Goal: Information Seeking & Learning: Learn about a topic

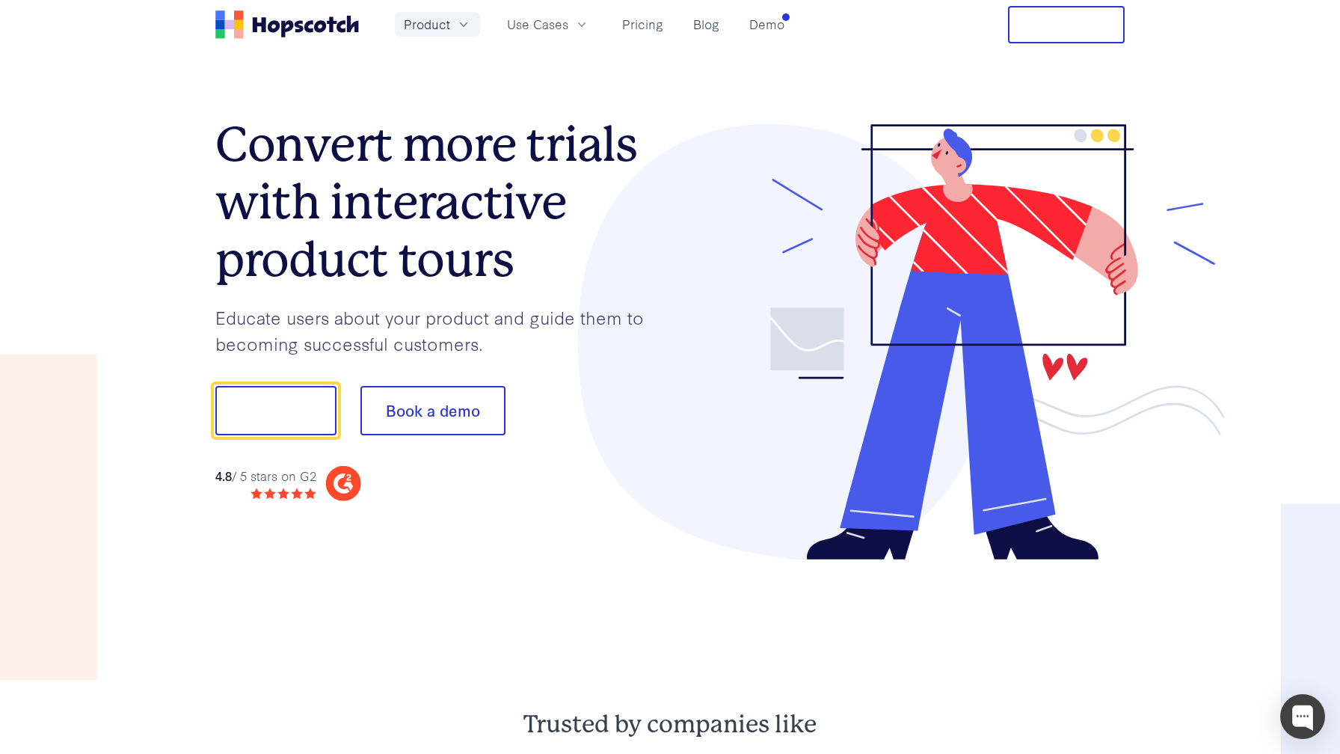
click at [462, 25] on icon "button" at bounding box center [463, 24] width 7 height 4
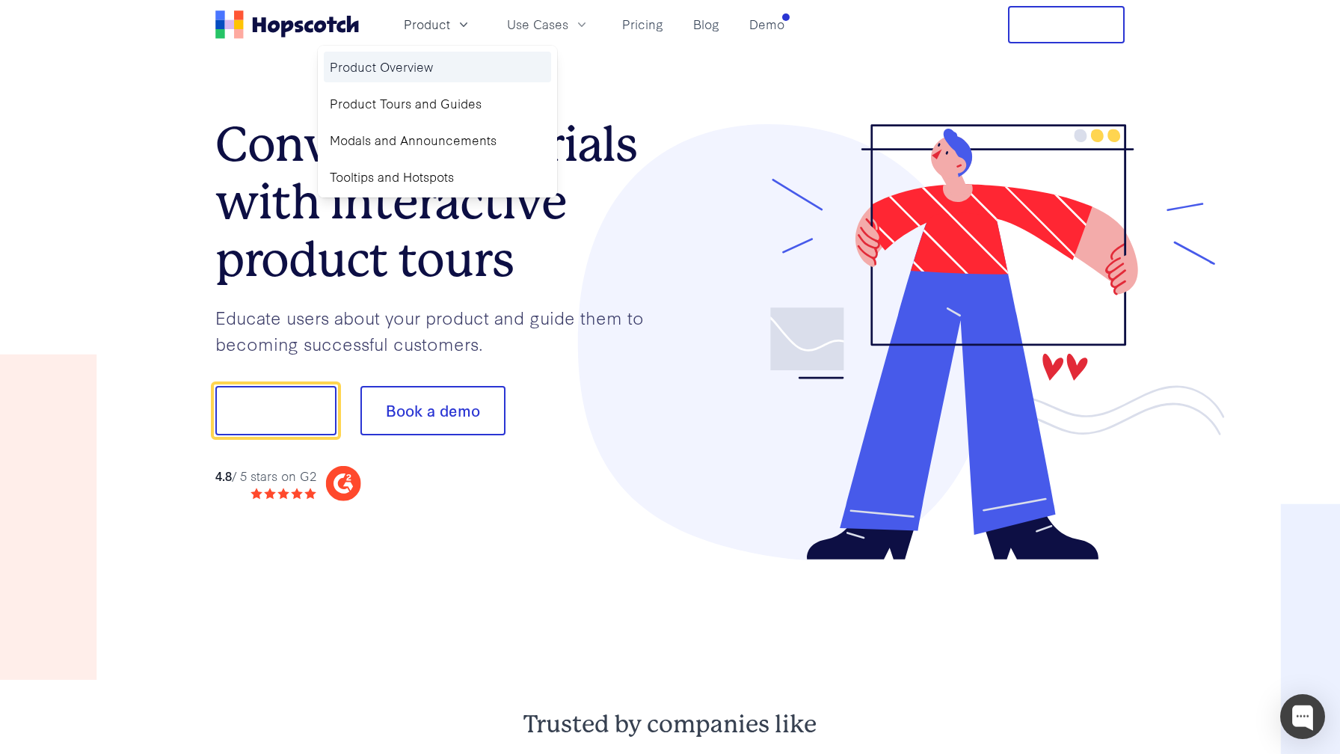
click at [418, 73] on link "Product Overview" at bounding box center [437, 67] width 227 height 31
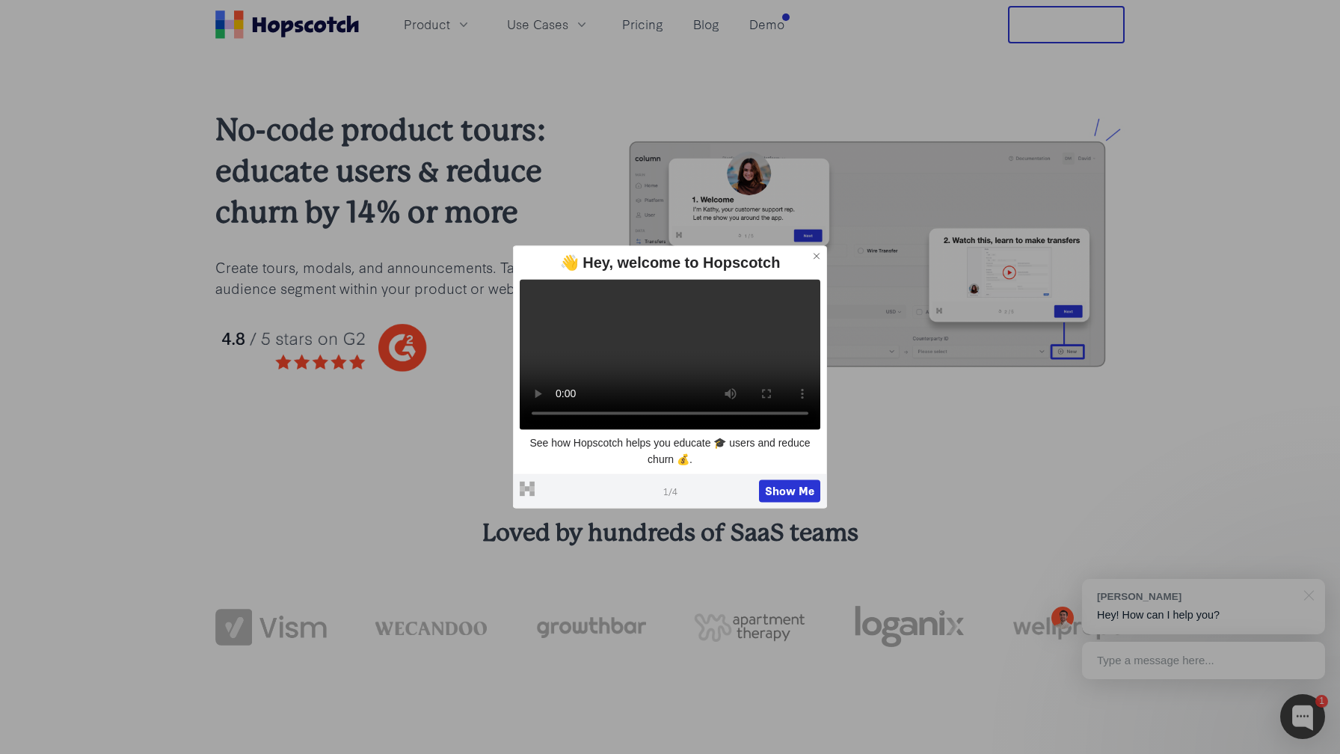
click at [669, 250] on icon at bounding box center [816, 255] width 10 height 10
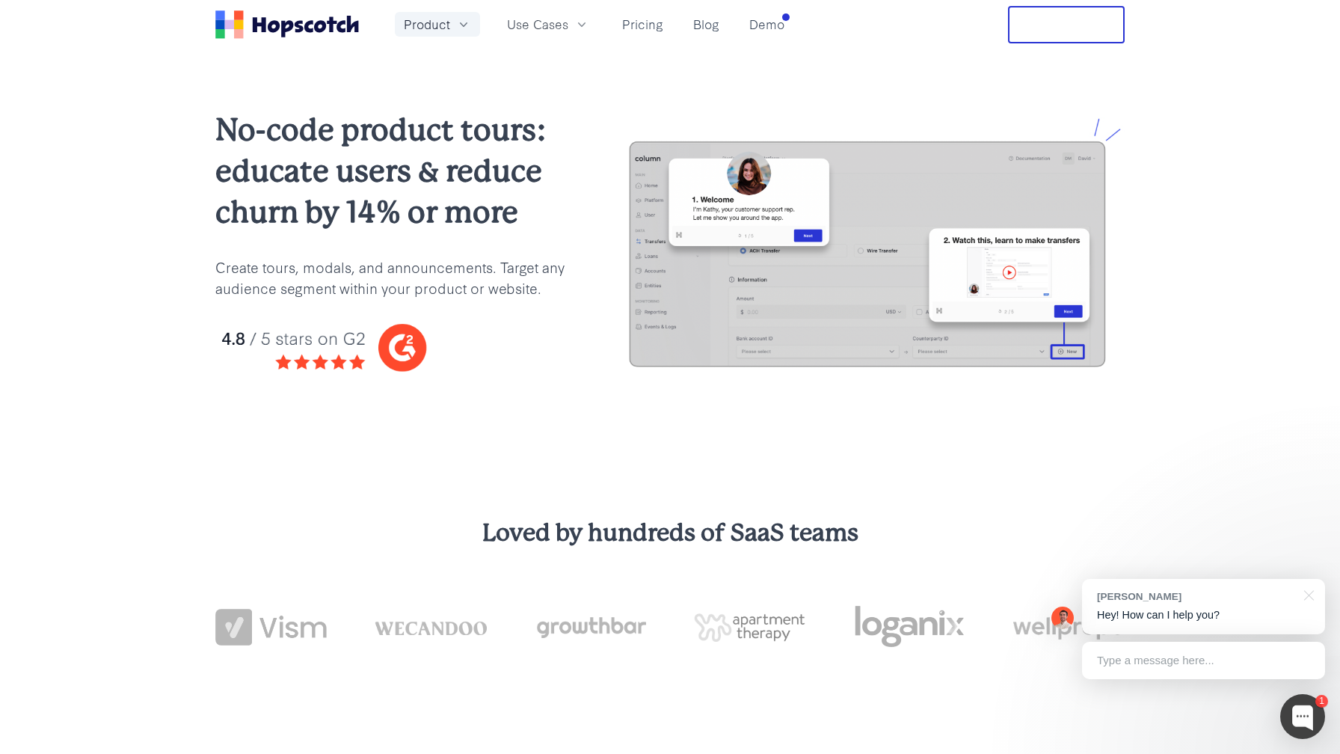
click at [461, 24] on icon "button" at bounding box center [463, 24] width 7 height 4
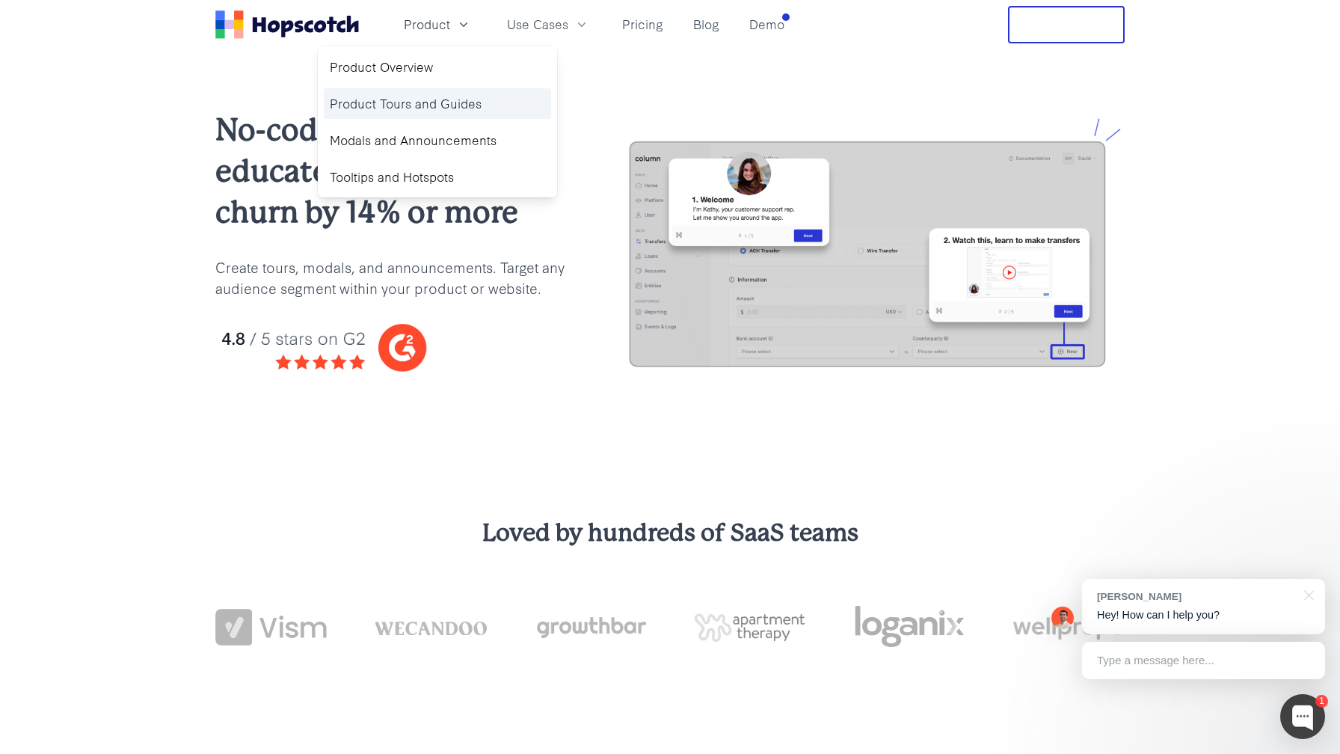
click at [416, 95] on link "Product Tours and Guides" at bounding box center [437, 103] width 227 height 31
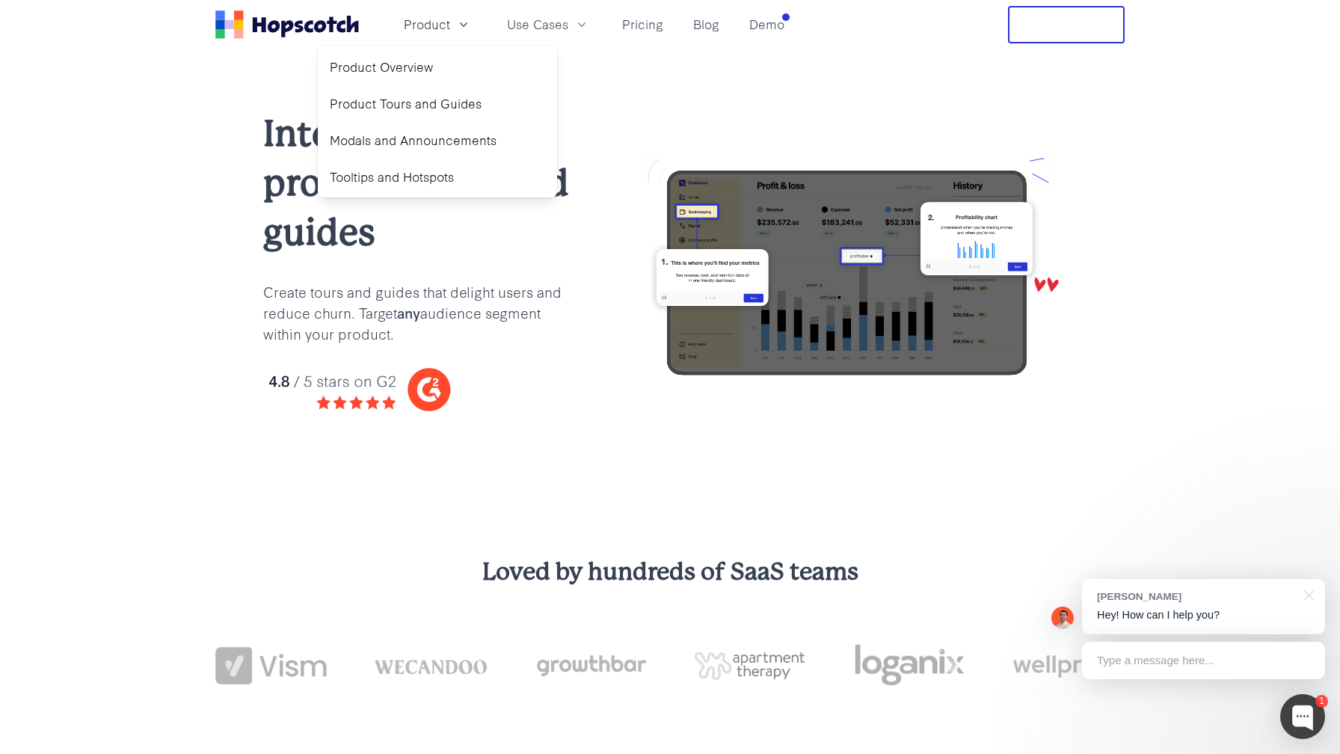
click at [520, 431] on div "Interactive product tours and guides Create tours and guides that delight users…" at bounding box center [418, 272] width 311 height 327
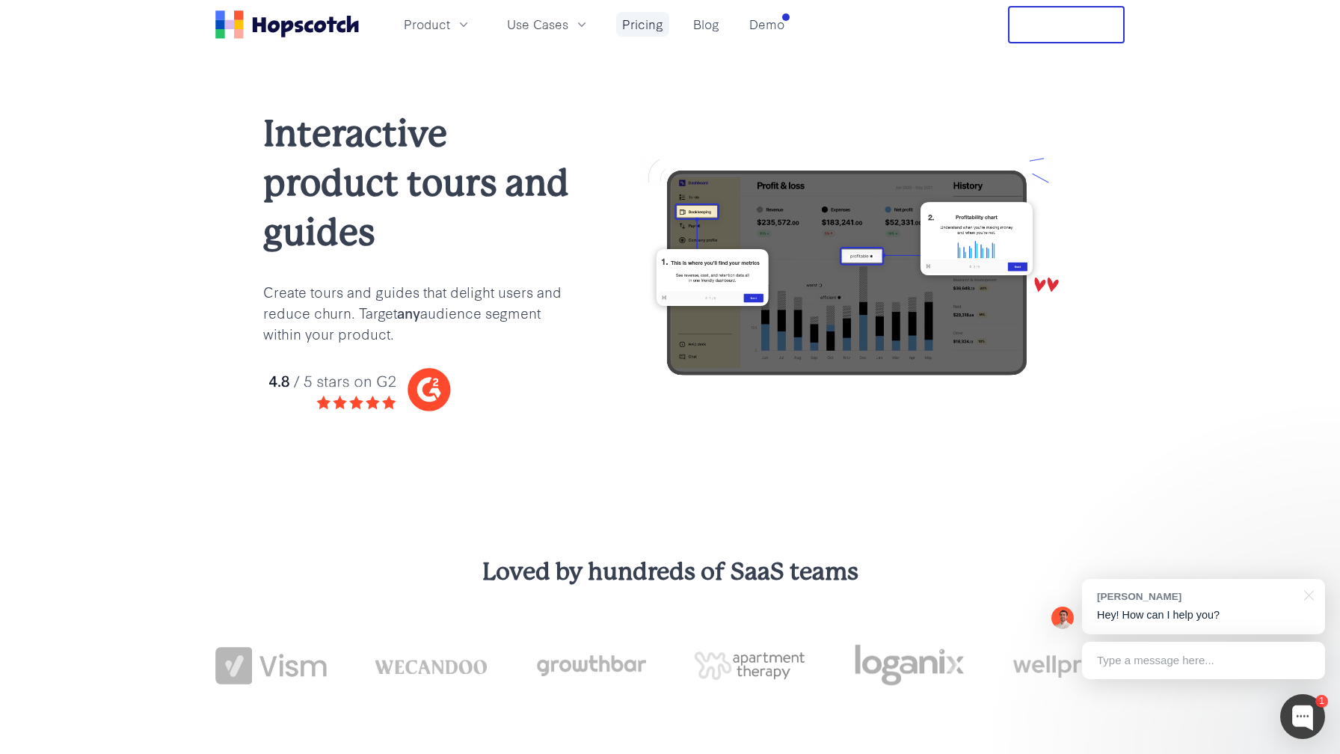
click at [637, 30] on link "Pricing" at bounding box center [642, 24] width 53 height 25
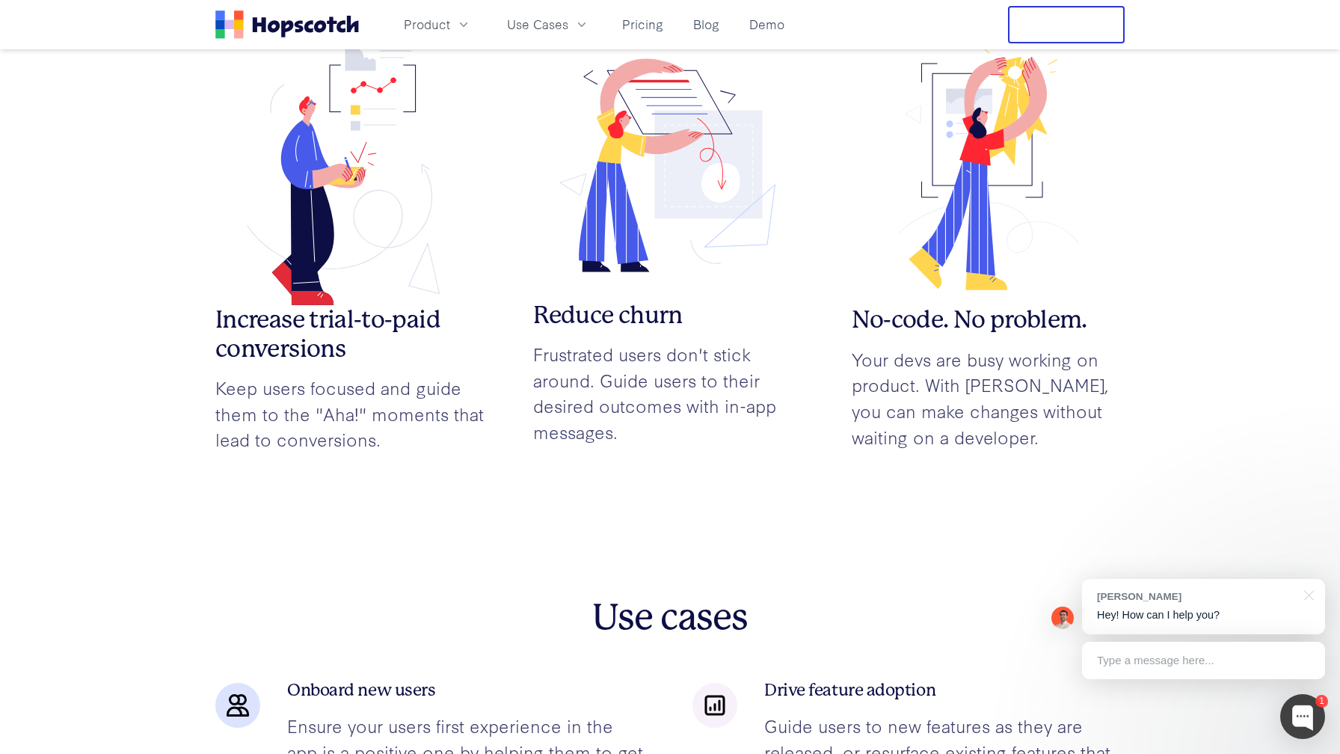
scroll to position [1833, 0]
